Goal: Task Accomplishment & Management: Use online tool/utility

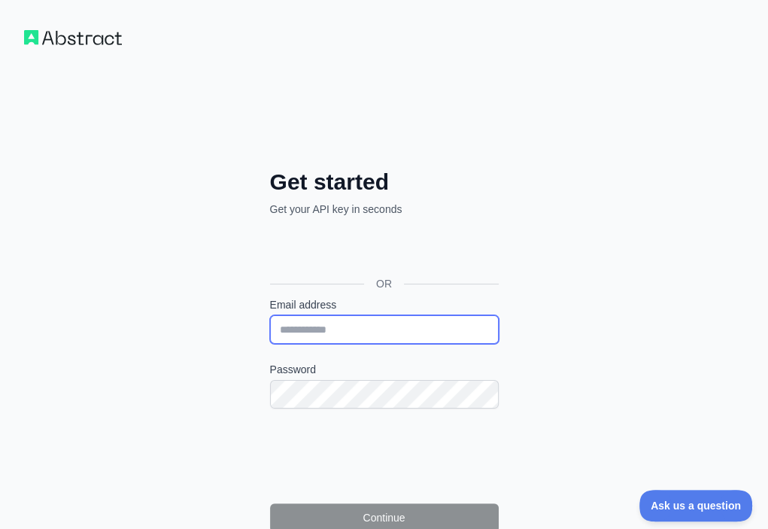
click at [270, 315] on input "Email address" at bounding box center [384, 329] width 229 height 29
paste input "**********"
type input "**********"
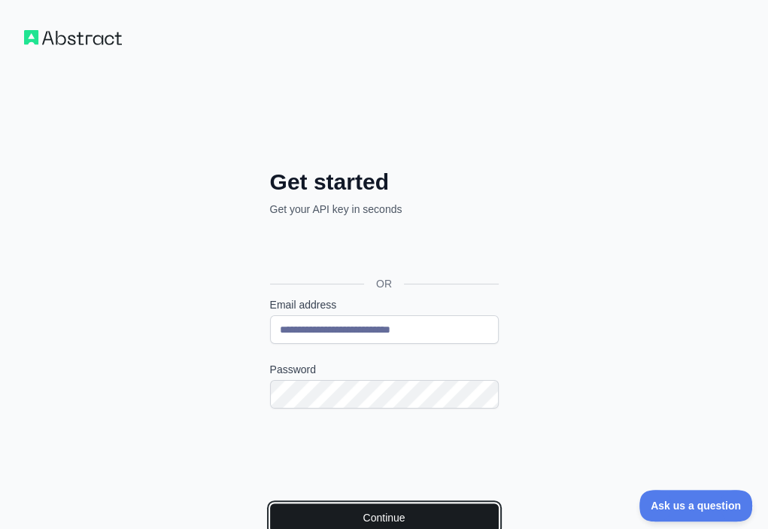
click at [270, 503] on button "Continue" at bounding box center [384, 517] width 229 height 29
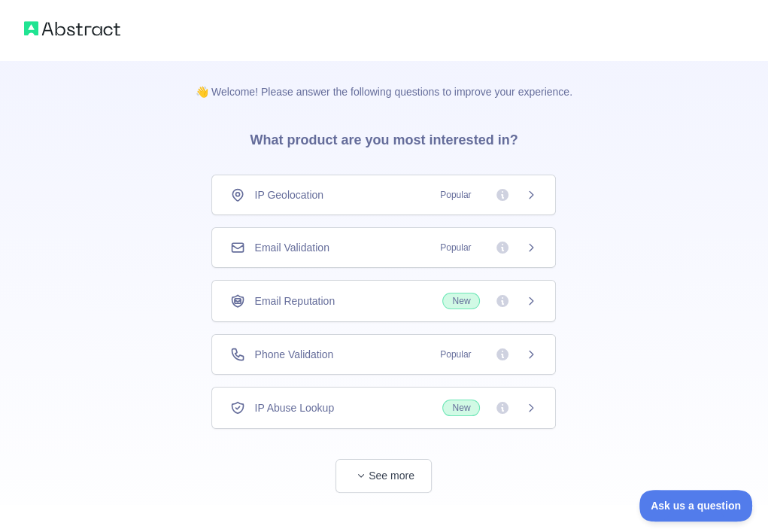
click at [381, 243] on div "Email Validation Popular" at bounding box center [383, 247] width 307 height 15
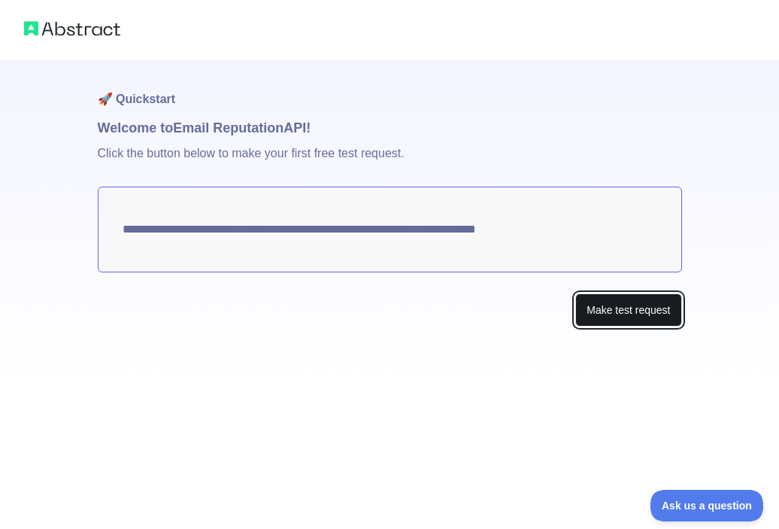
click at [613, 302] on button "Make test request" at bounding box center [629, 310] width 106 height 34
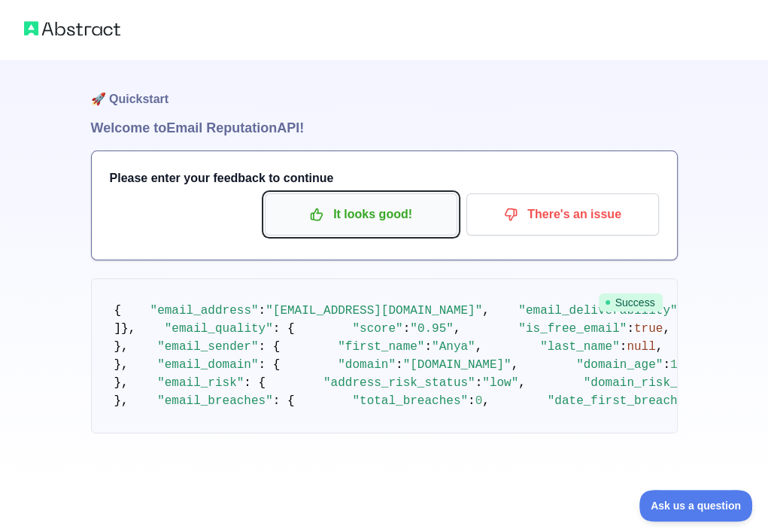
click at [363, 222] on p "It looks good!" at bounding box center [361, 215] width 170 height 26
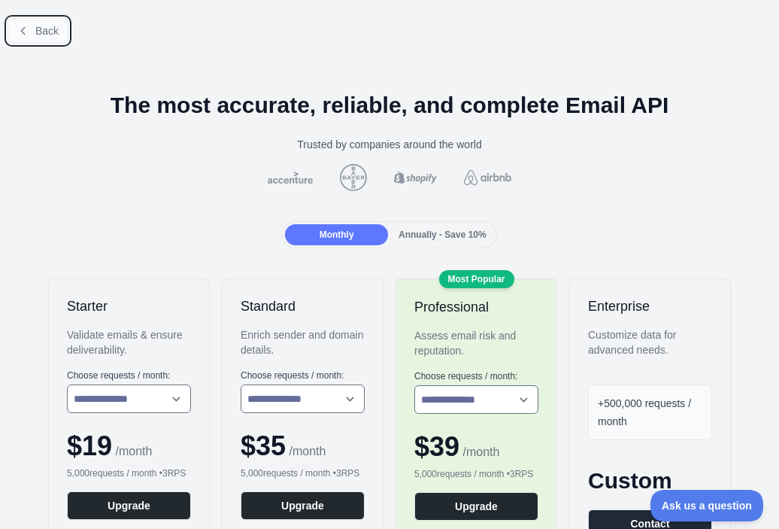
click at [50, 18] on button "Back" at bounding box center [38, 31] width 61 height 26
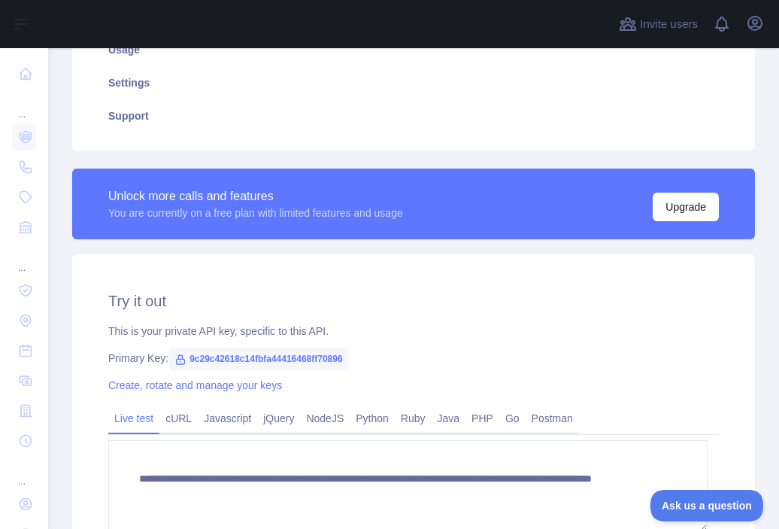
scroll to position [315, 0]
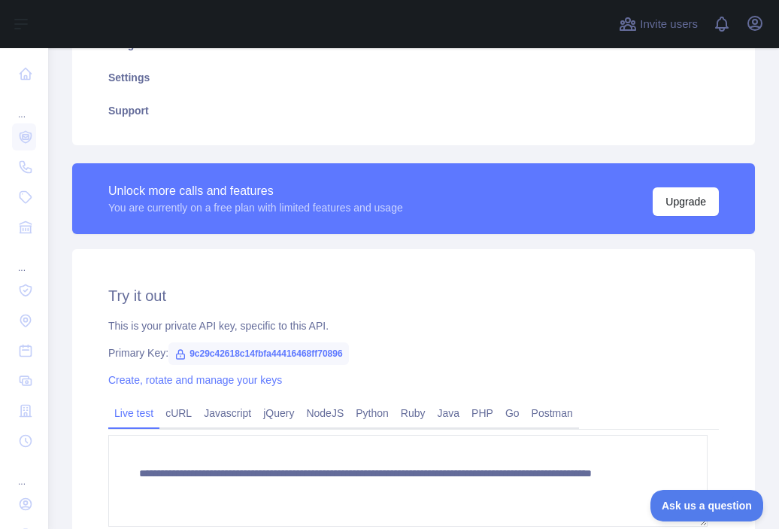
click at [305, 343] on span "9c29c42618c14fbfa44416468ff70896" at bounding box center [259, 353] width 181 height 23
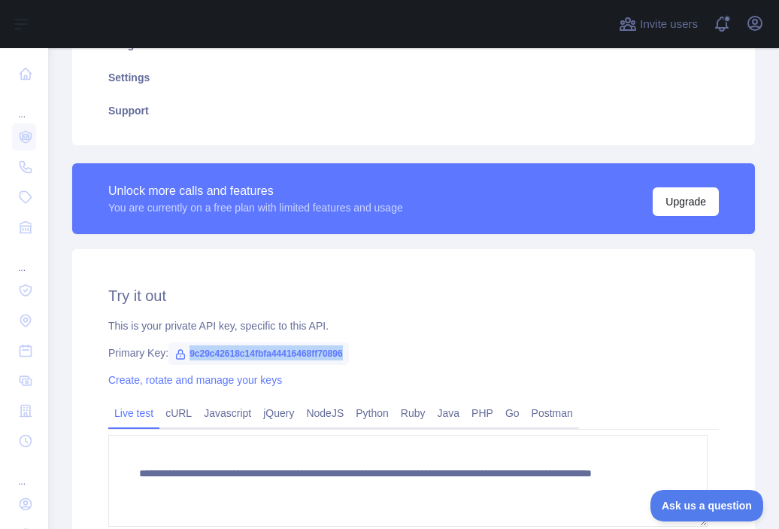
click at [305, 343] on span "9c29c42618c14fbfa44416468ff70896" at bounding box center [259, 353] width 181 height 23
copy span "9c29c42618c14fbfa44416468ff70896"
